Goal: Task Accomplishment & Management: Use online tool/utility

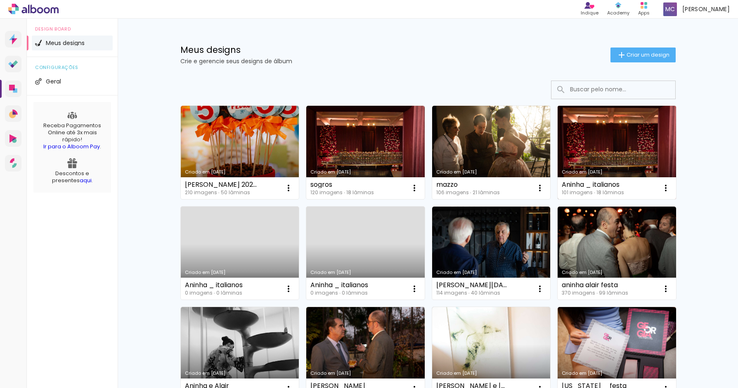
click at [623, 148] on link "Criado em [DATE]" at bounding box center [617, 152] width 118 height 93
click at [0, 0] on neon-animated-pages "Confirmar Cancelar" at bounding box center [0, 0] width 0 height 0
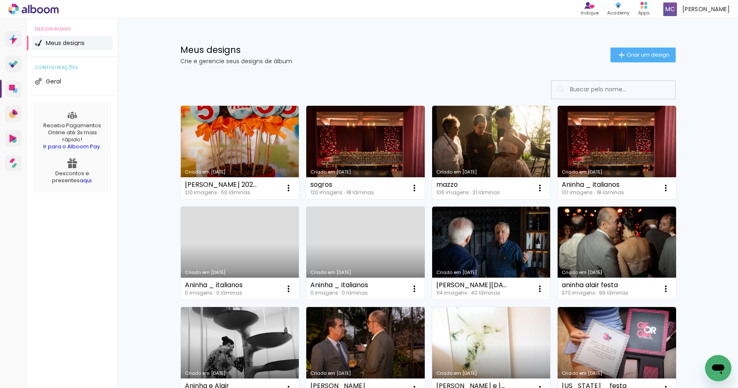
click at [502, 145] on link "Criado em 22/09/25" at bounding box center [491, 152] width 118 height 93
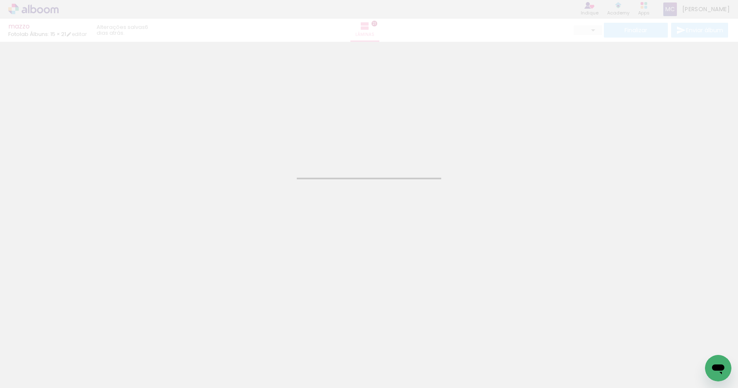
type input "JPG"
type input "Alta, 300 DPI"
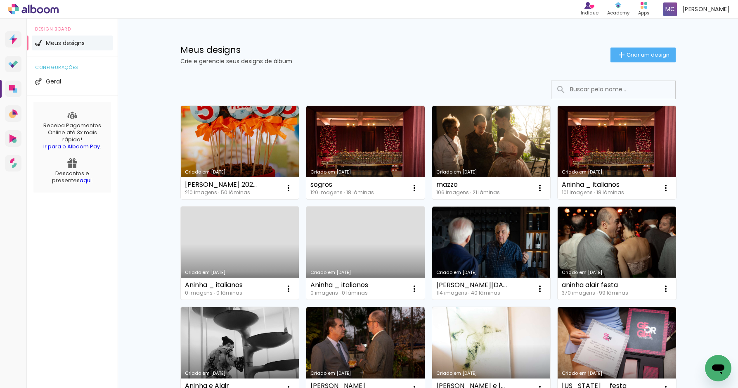
click at [364, 140] on link "Criado em [DATE]" at bounding box center [365, 152] width 118 height 93
click at [636, 52] on span "Criar um design" at bounding box center [648, 54] width 43 height 5
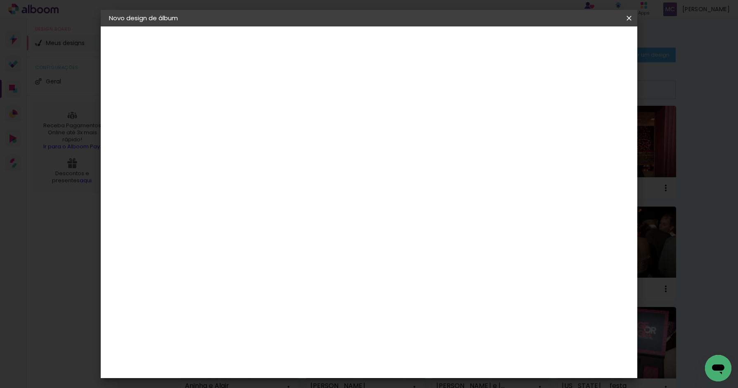
click at [244, 112] on input at bounding box center [244, 110] width 0 height 13
type input "Cacá 2025"
click at [0, 0] on slot "Avançar" at bounding box center [0, 0] width 0 height 0
click at [289, 156] on input at bounding box center [264, 157] width 83 height 10
type input "fotolab"
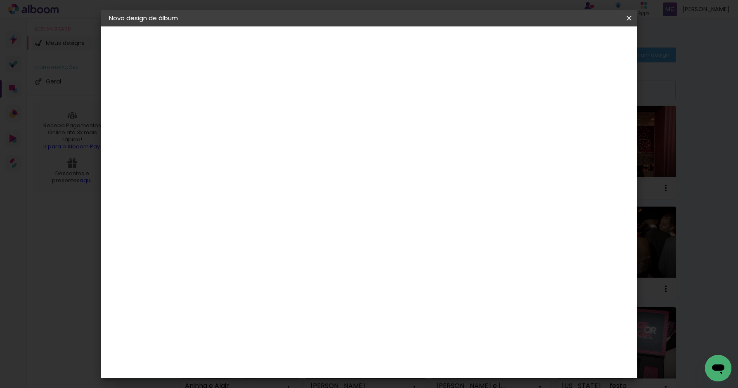
type paper-input "fotolab"
click at [264, 182] on div "Fotolab Álbuns" at bounding box center [251, 188] width 25 height 13
click at [0, 0] on slot "Tamanho Livre" at bounding box center [0, 0] width 0 height 0
click at [0, 0] on slot "Avançar" at bounding box center [0, 0] width 0 height 0
click at [543, 96] on div at bounding box center [538, 94] width 7 height 7
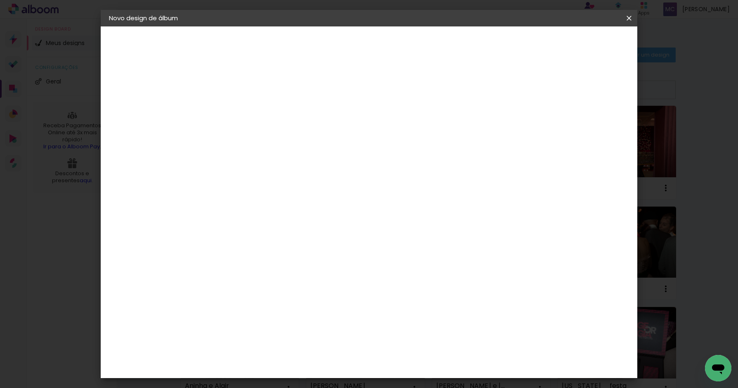
type paper-checkbox "on"
click at [584, 41] on span "Iniciar design" at bounding box center [565, 44] width 38 height 6
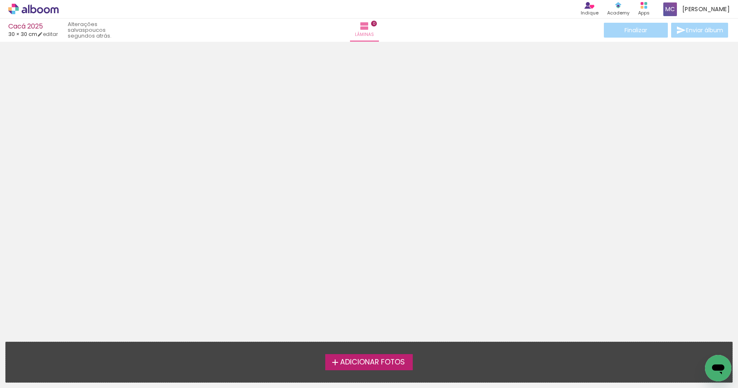
click at [384, 358] on span "Adicionar Fotos" at bounding box center [372, 361] width 65 height 7
click at [0, 0] on input "file" at bounding box center [0, 0] width 0 height 0
